Goal: Task Accomplishment & Management: Manage account settings

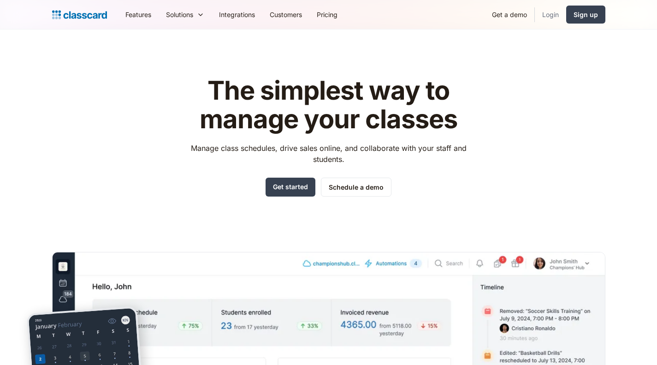
click at [550, 15] on link "Login" at bounding box center [550, 14] width 31 height 21
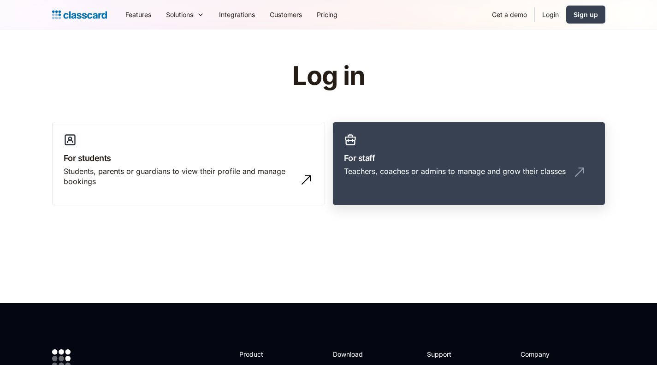
drag, startPoint x: 0, startPoint y: 0, endPoint x: 414, endPoint y: 136, distance: 435.6
click at [414, 136] on link "For staff Teachers, coaches or admins to manage and grow their classes" at bounding box center [469, 164] width 273 height 84
